Goal: Task Accomplishment & Management: Manage account settings

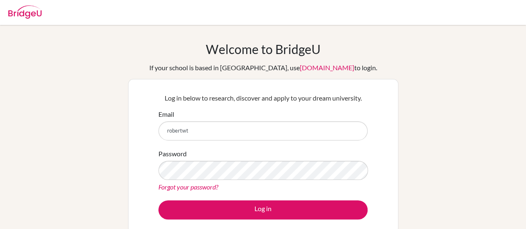
type input "[EMAIL_ADDRESS][DOMAIN_NAME]"
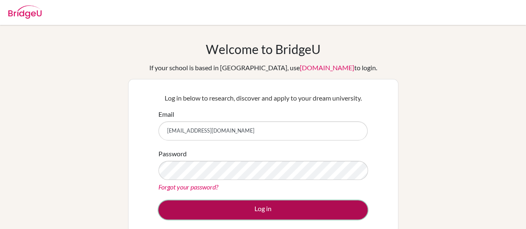
click at [199, 204] on button "Log in" at bounding box center [262, 209] width 209 height 19
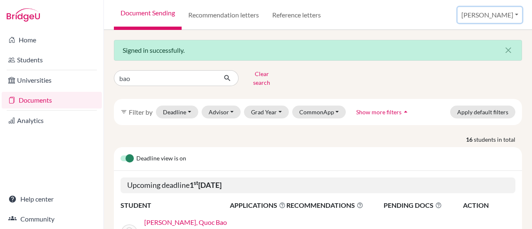
click at [509, 18] on button "[PERSON_NAME] [PERSON_NAME]" at bounding box center [489, 15] width 64 height 16
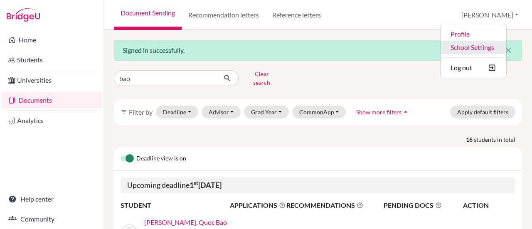
click at [504, 50] on link "School Settings" at bounding box center [473, 47] width 66 height 13
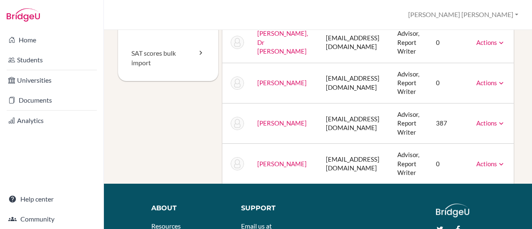
scroll to position [208, 0]
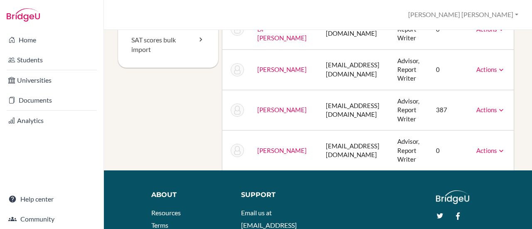
click at [488, 152] on link "Actions" at bounding box center [490, 150] width 29 height 7
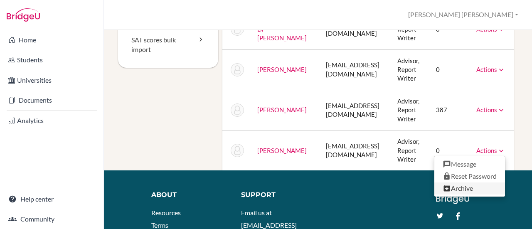
click at [454, 187] on link "Archive" at bounding box center [469, 188] width 71 height 12
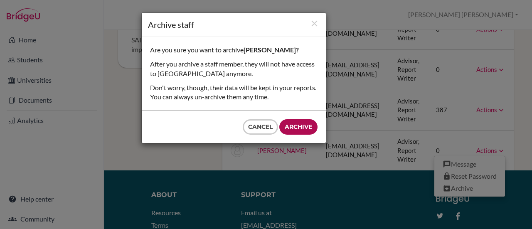
click at [295, 126] on input "Archive" at bounding box center [298, 126] width 38 height 15
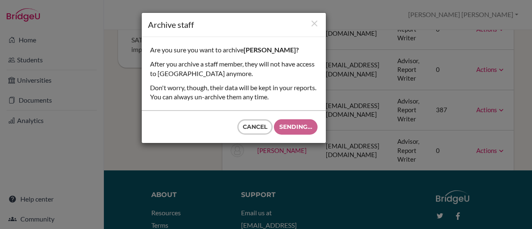
type input "Archive"
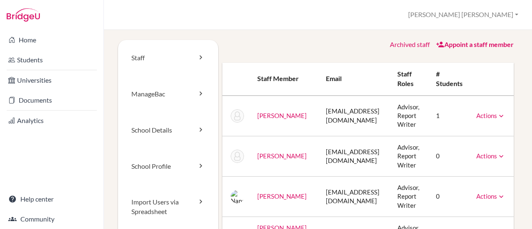
scroll to position [0, 0]
click at [499, 15] on button "[PERSON_NAME] [PERSON_NAME]" at bounding box center [463, 14] width 118 height 15
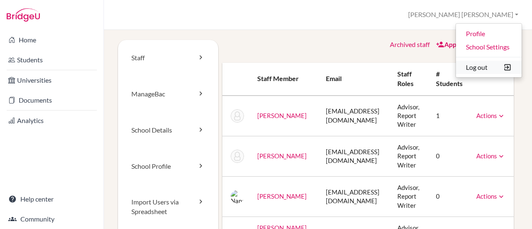
click at [480, 70] on button "Log out" at bounding box center [489, 67] width 66 height 13
